Goal: Information Seeking & Learning: Learn about a topic

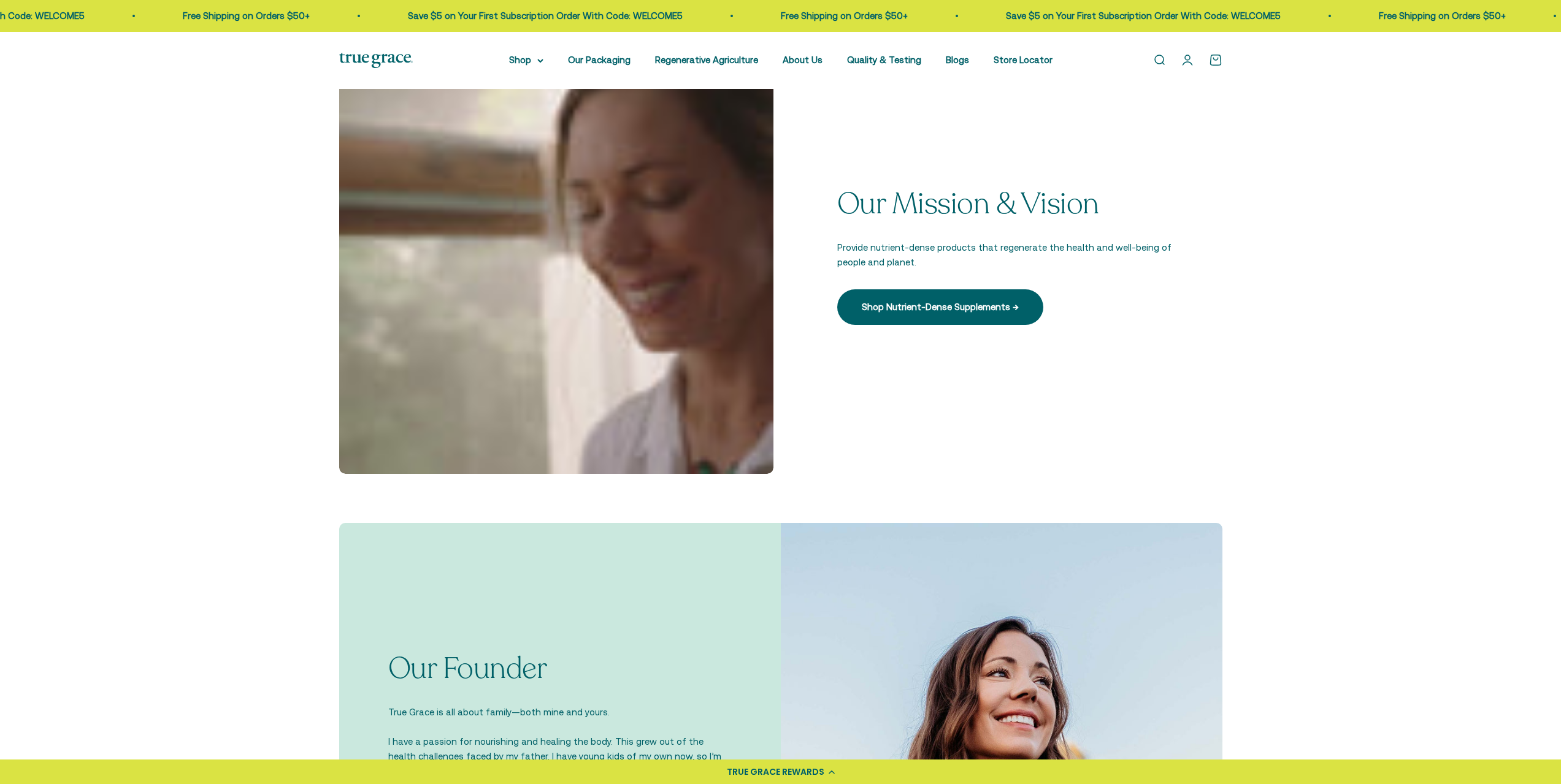
scroll to position [612, 0]
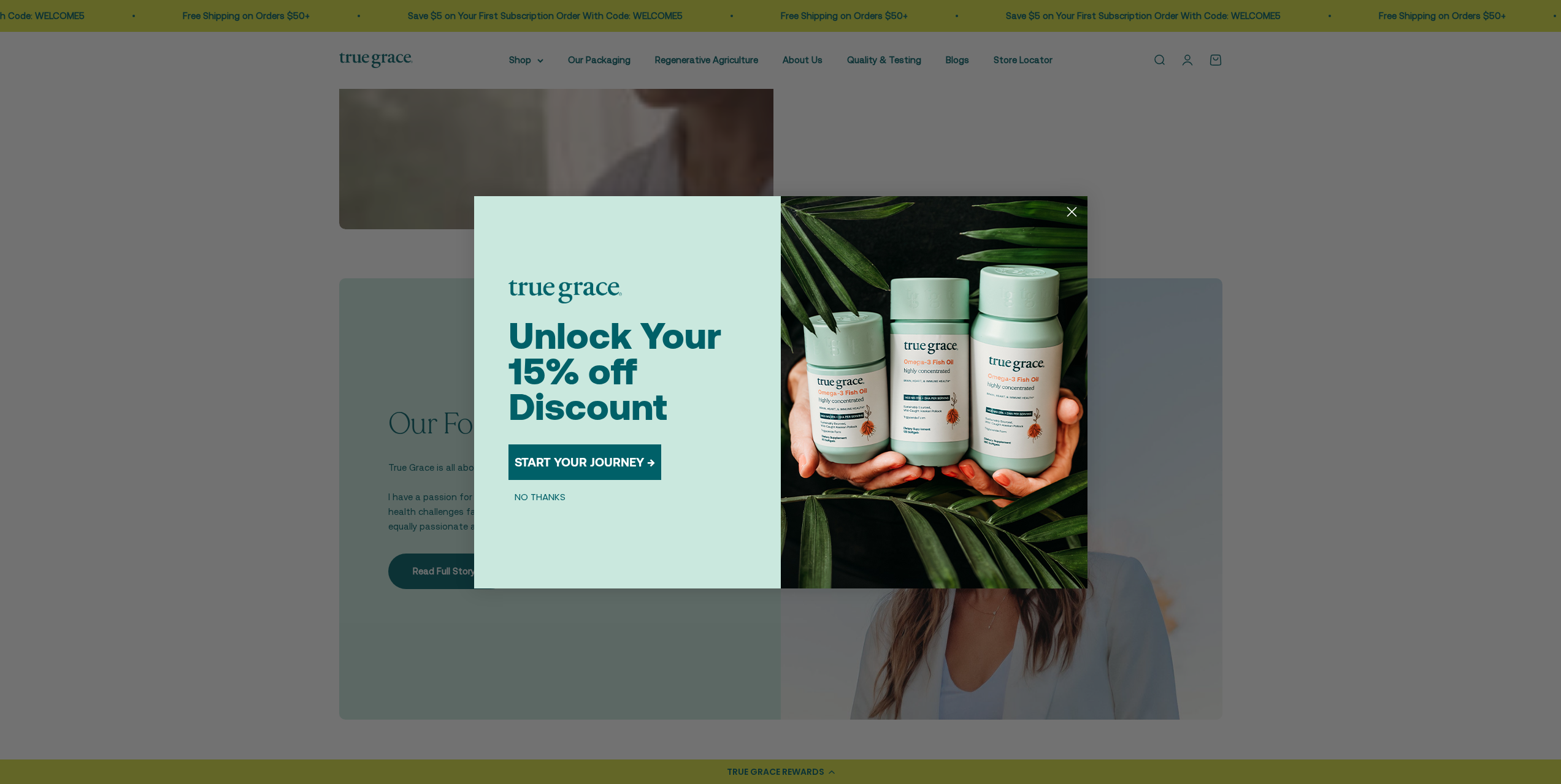
click at [1069, 216] on circle "Close dialog" at bounding box center [1071, 211] width 20 height 20
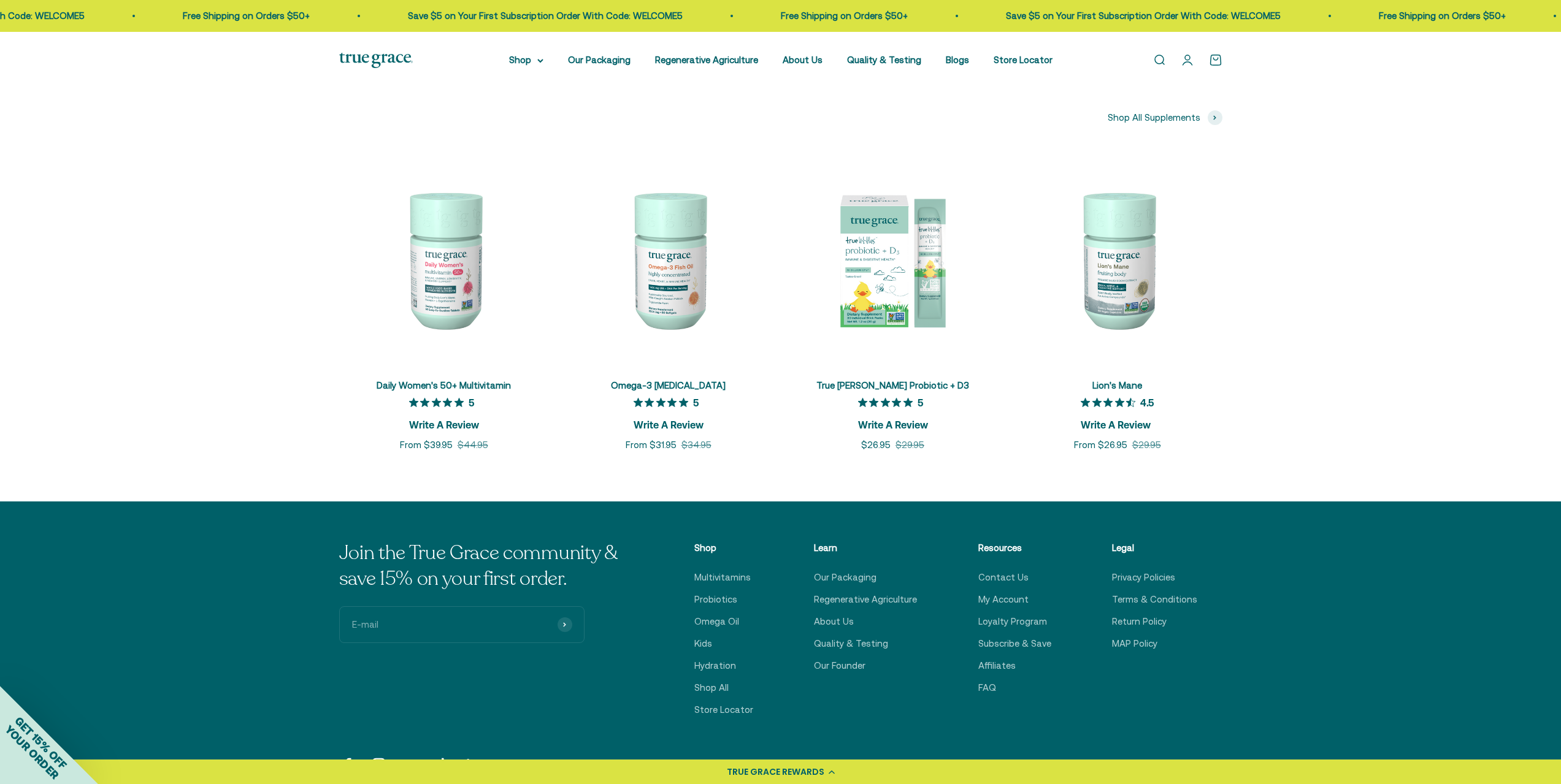
scroll to position [3022, 0]
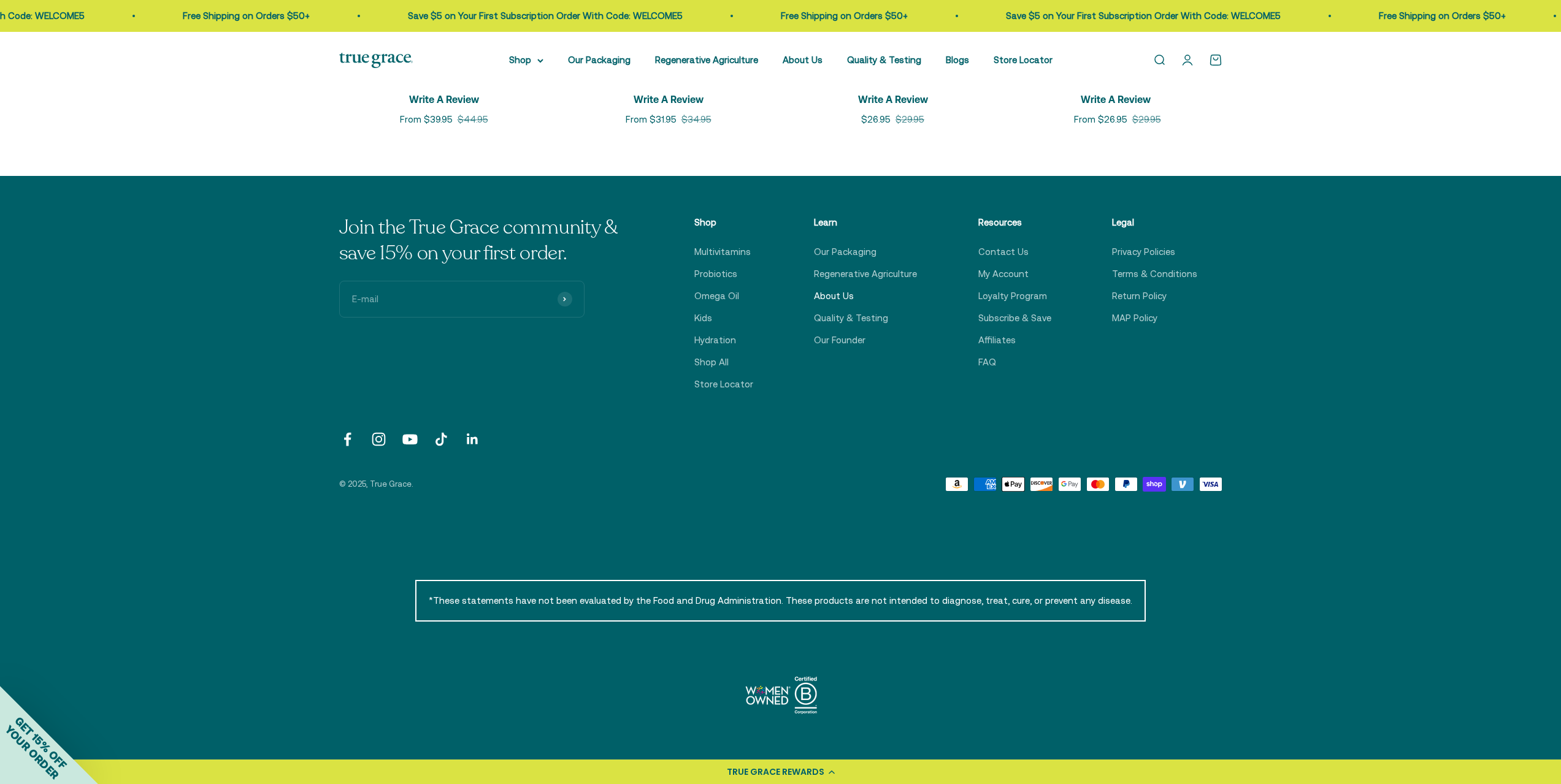
click at [828, 296] on link "About Us" at bounding box center [833, 296] width 40 height 15
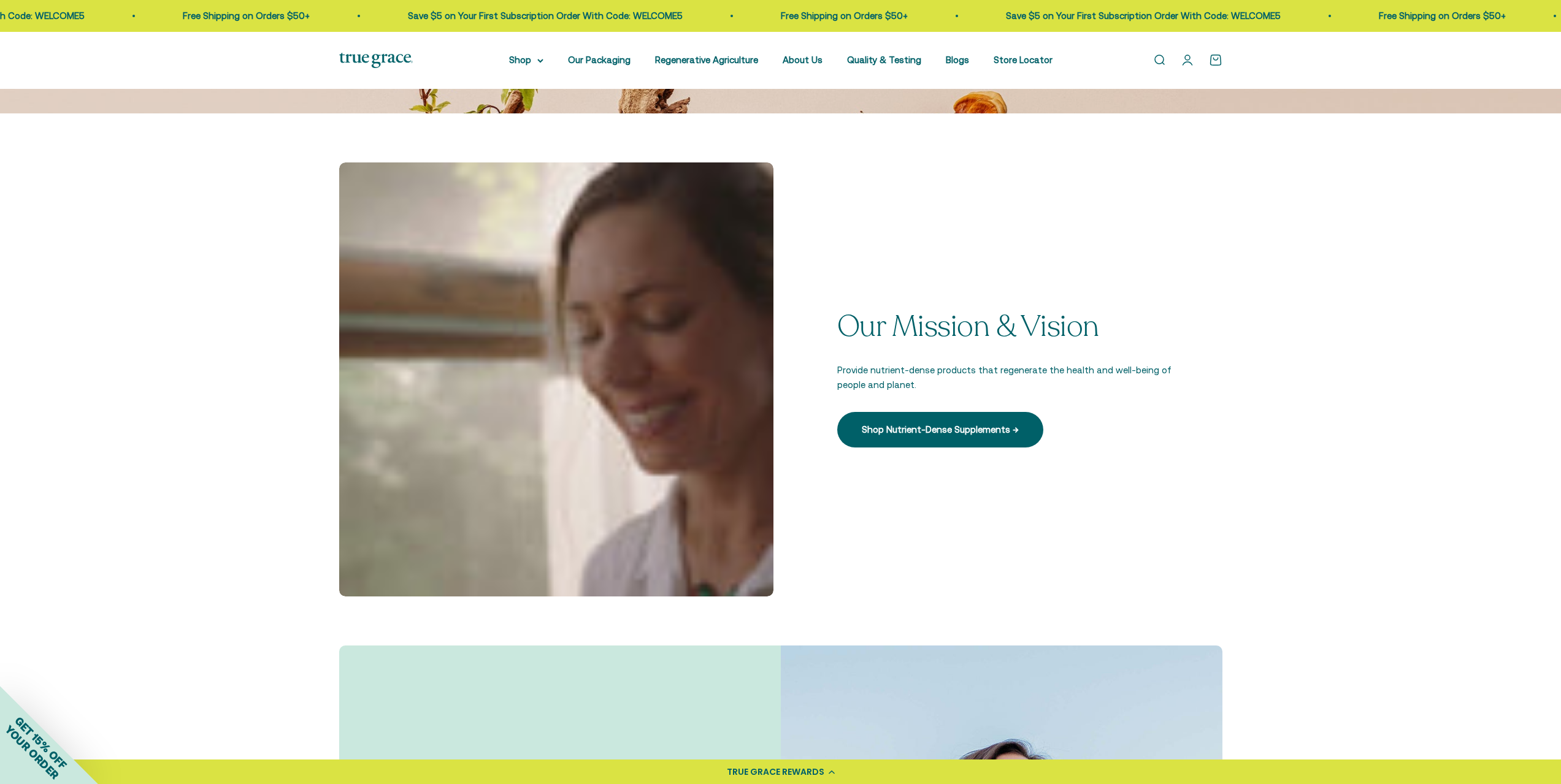
scroll to position [612, 0]
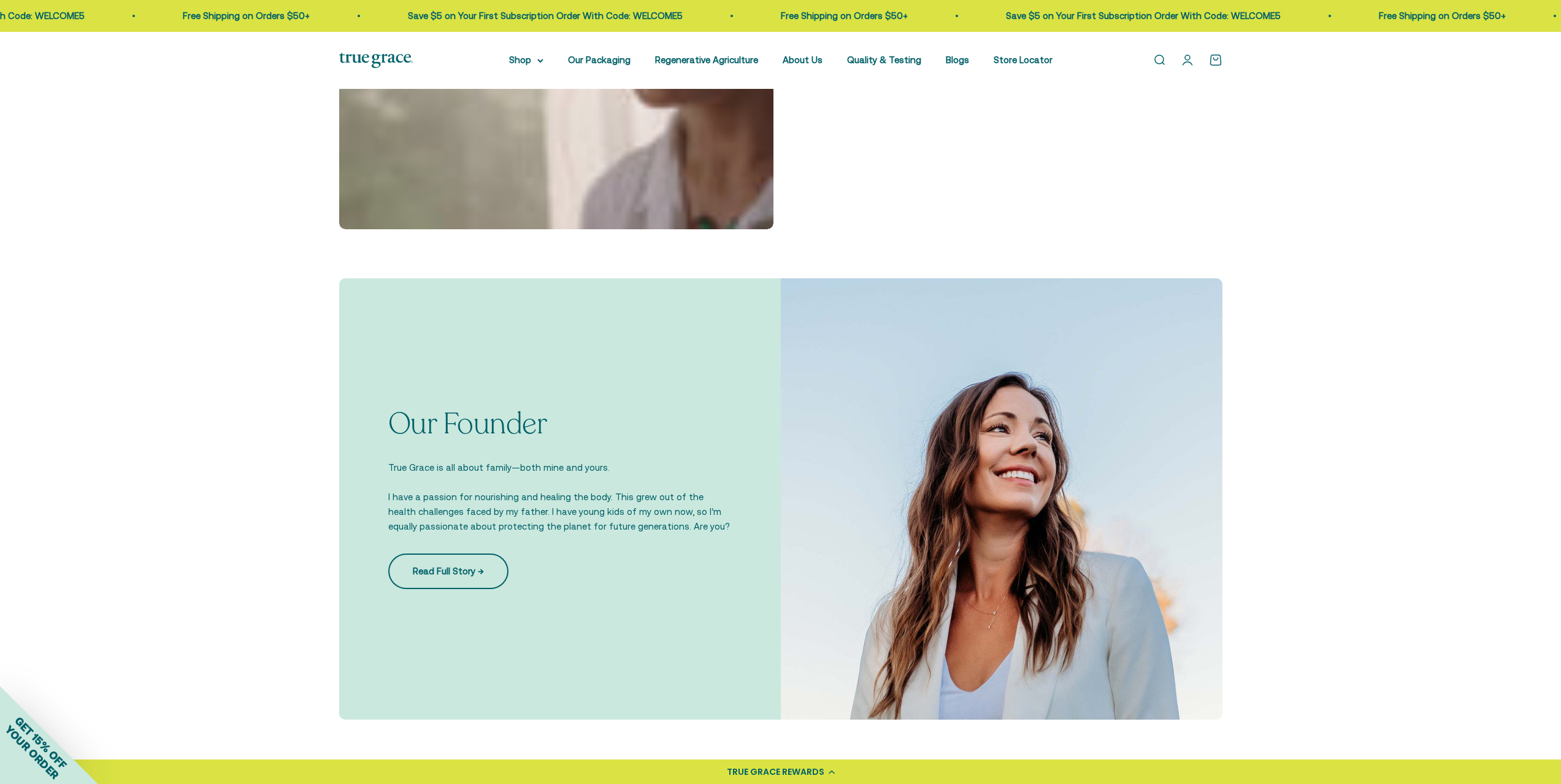
click at [443, 556] on link "Read Full Story →" at bounding box center [447, 571] width 120 height 35
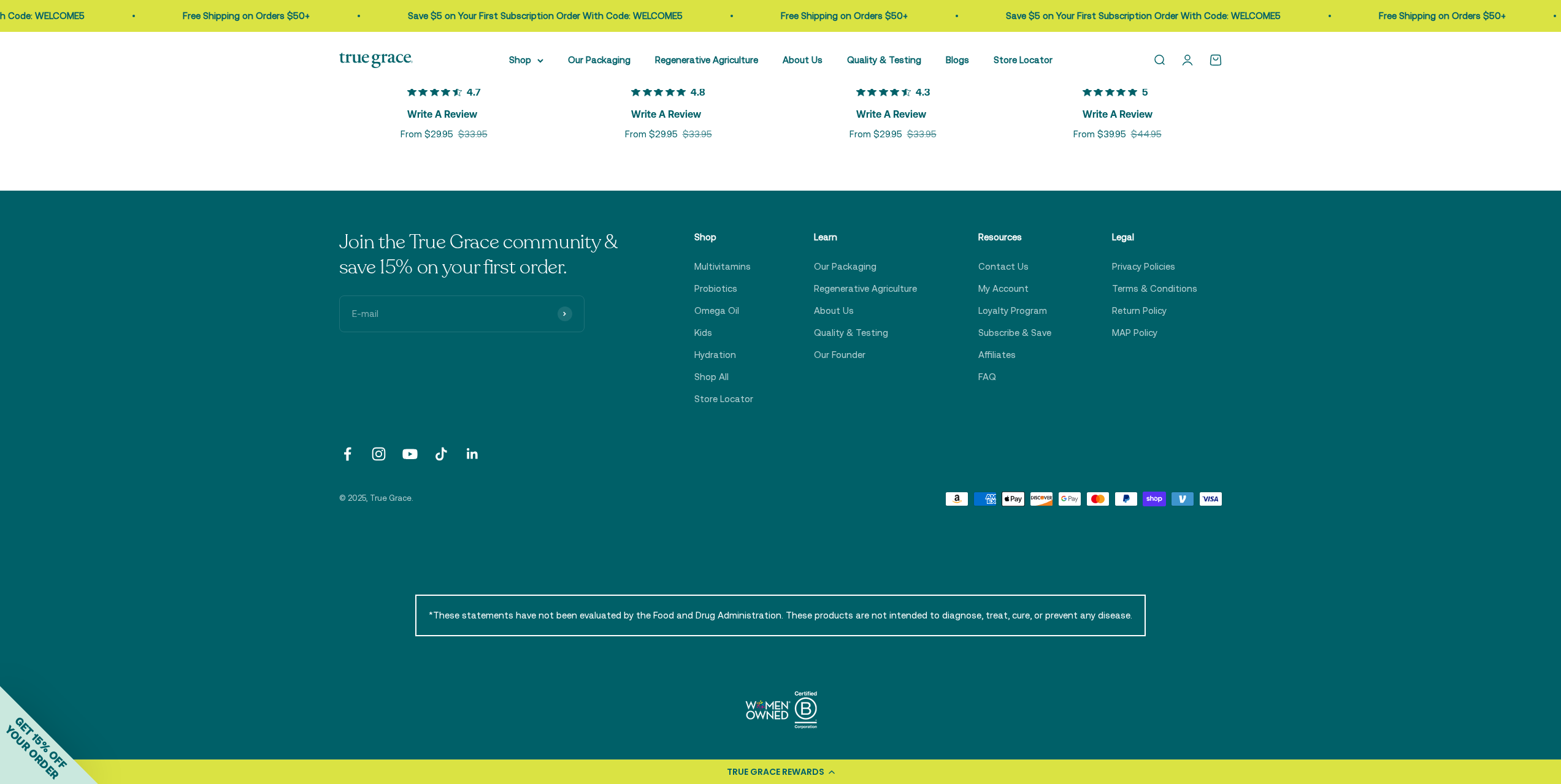
scroll to position [1896, 0]
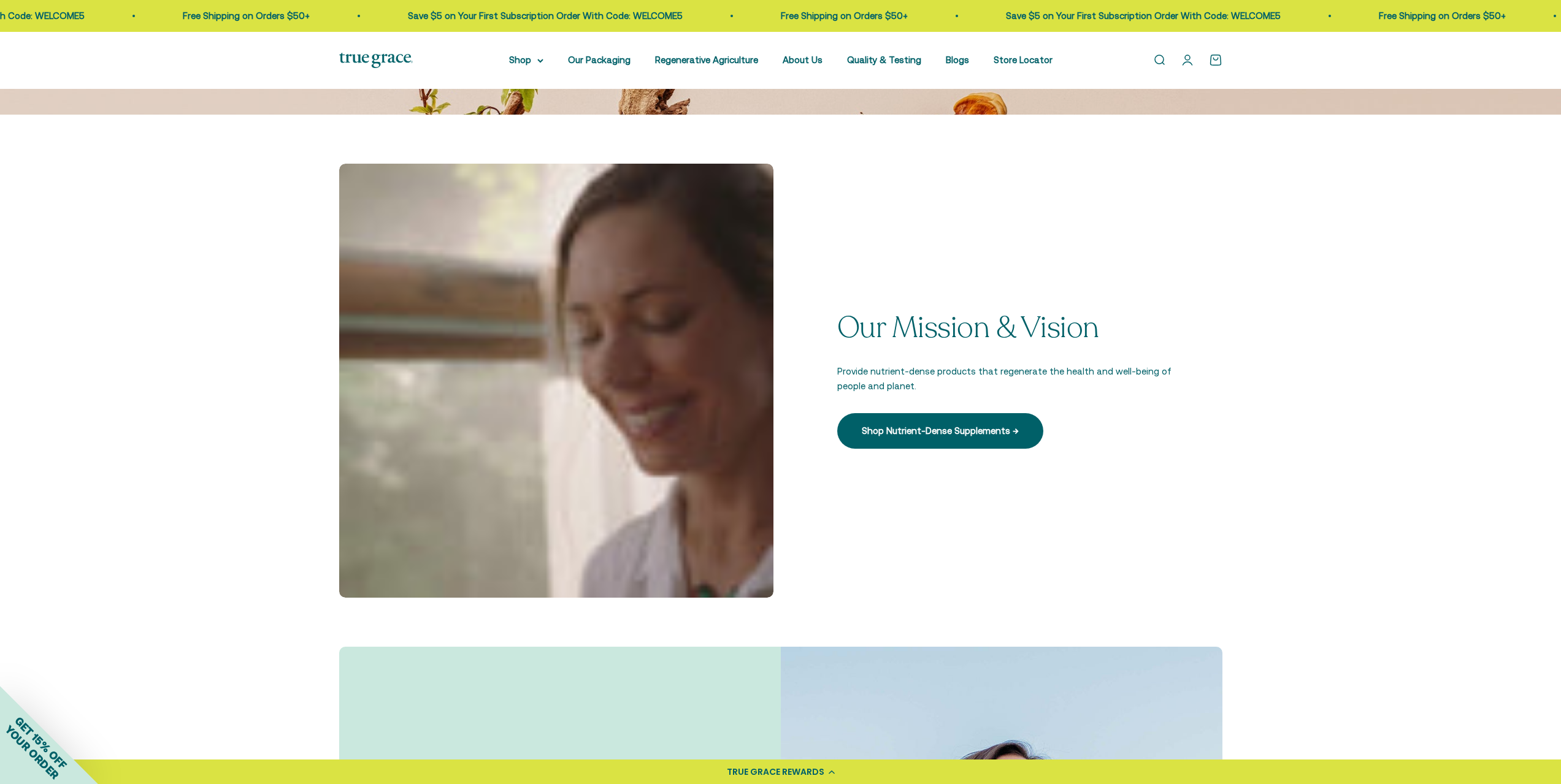
scroll to position [551, 0]
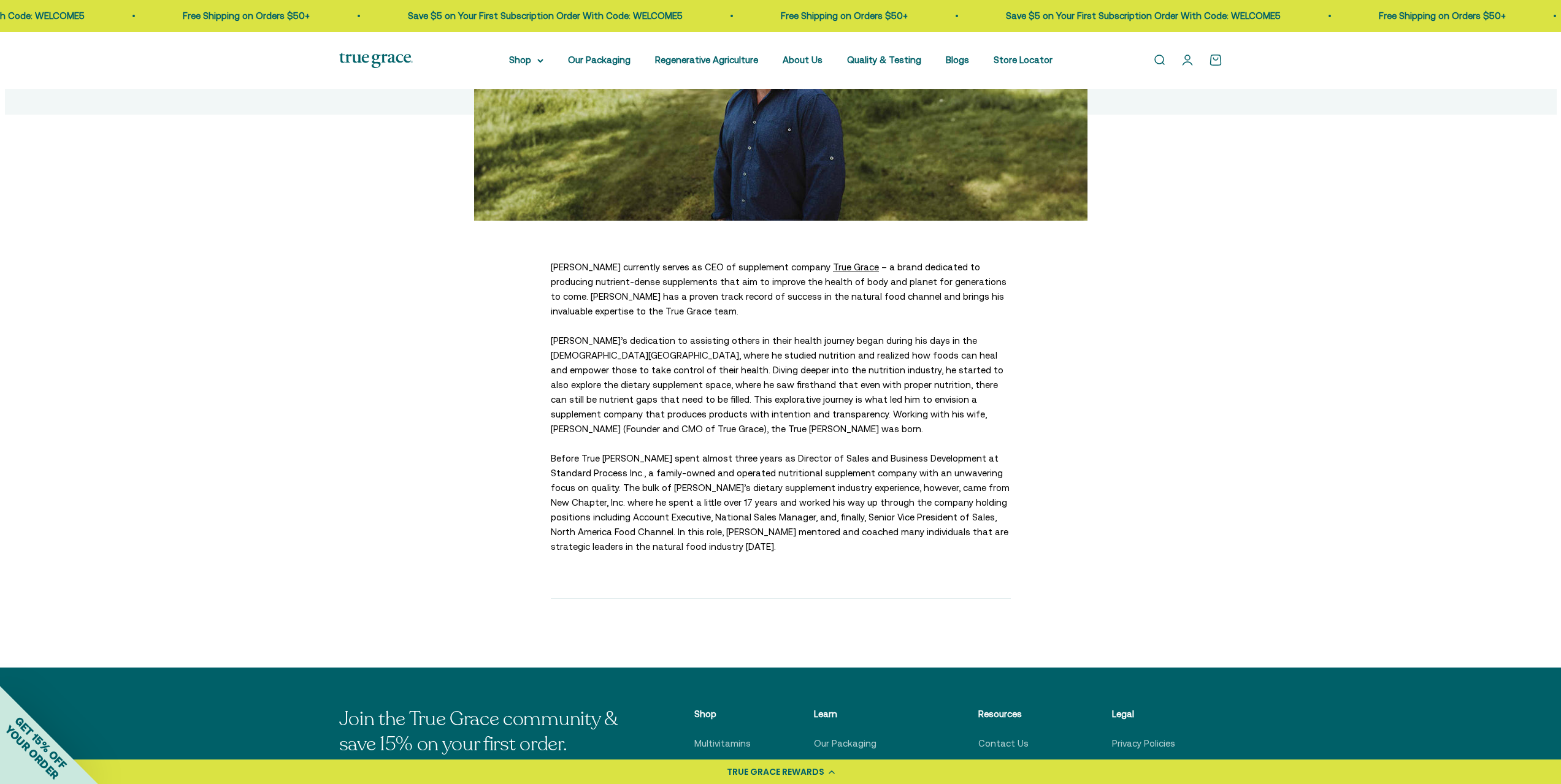
scroll to position [307, 0]
